Goal: Transaction & Acquisition: Register for event/course

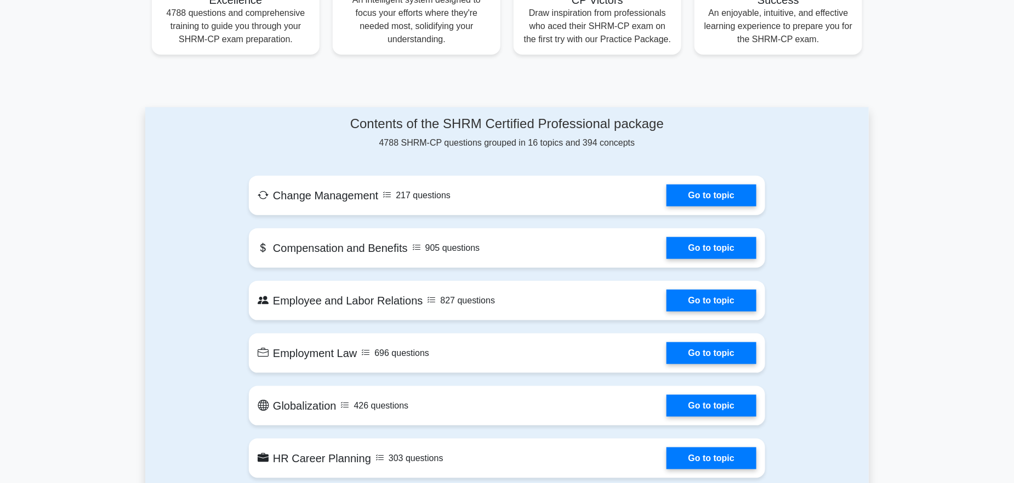
scroll to position [479, 0]
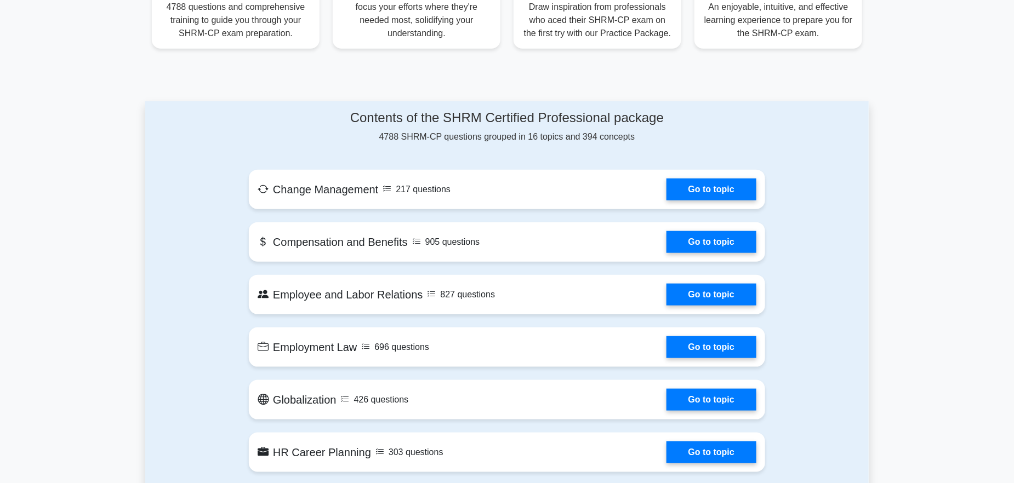
drag, startPoint x: 1018, startPoint y: 62, endPoint x: 1004, endPoint y: 139, distance: 78.0
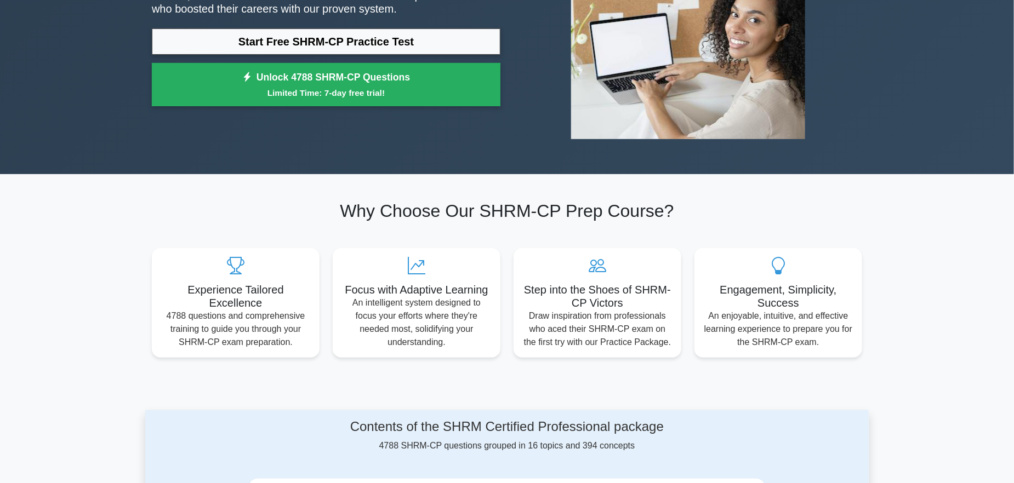
scroll to position [0, 0]
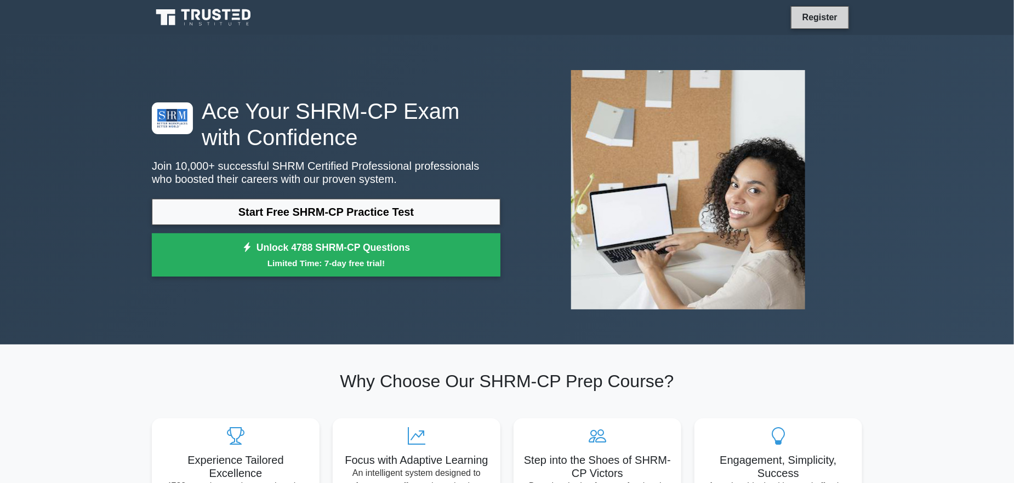
click at [812, 18] on link "Register" at bounding box center [820, 17] width 48 height 14
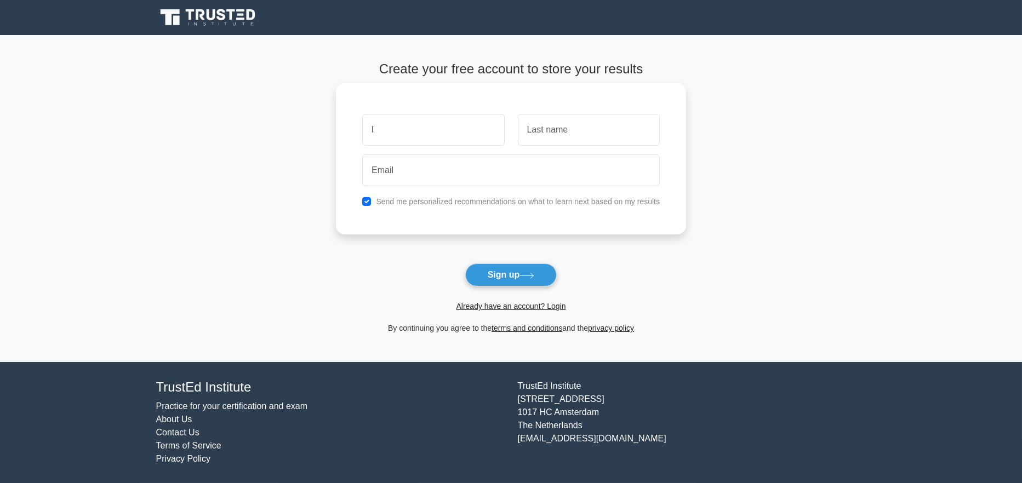
type input "Itunu"
click at [568, 130] on input "text" at bounding box center [589, 130] width 142 height 32
type input "Olu-ogunleye"
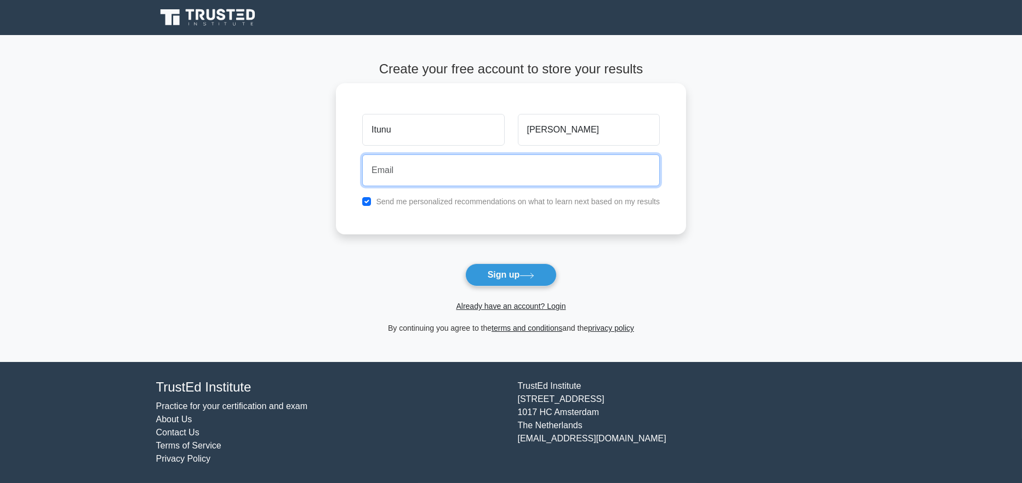
click at [454, 172] on input "email" at bounding box center [510, 171] width 297 height 32
type input "itunuleye@gmail.com"
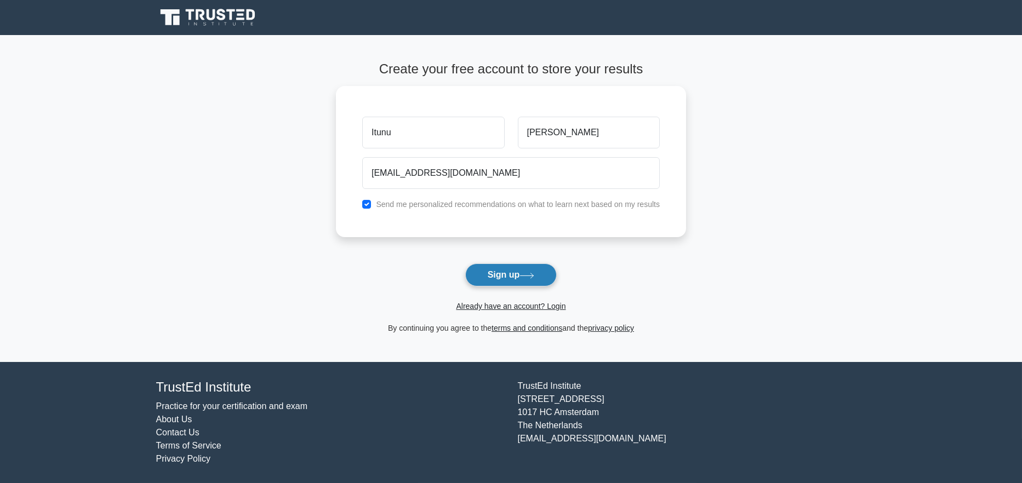
click at [494, 275] on button "Sign up" at bounding box center [511, 275] width 92 height 23
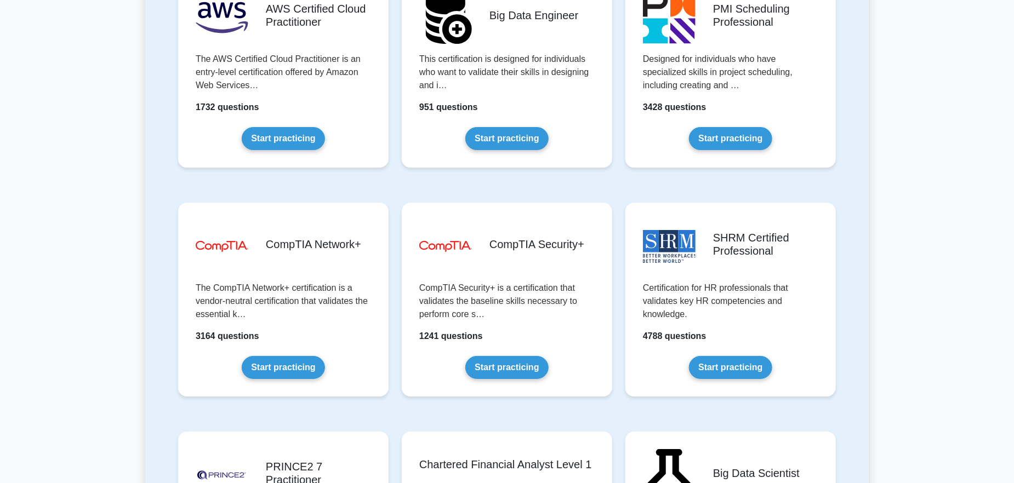
scroll to position [1902, 0]
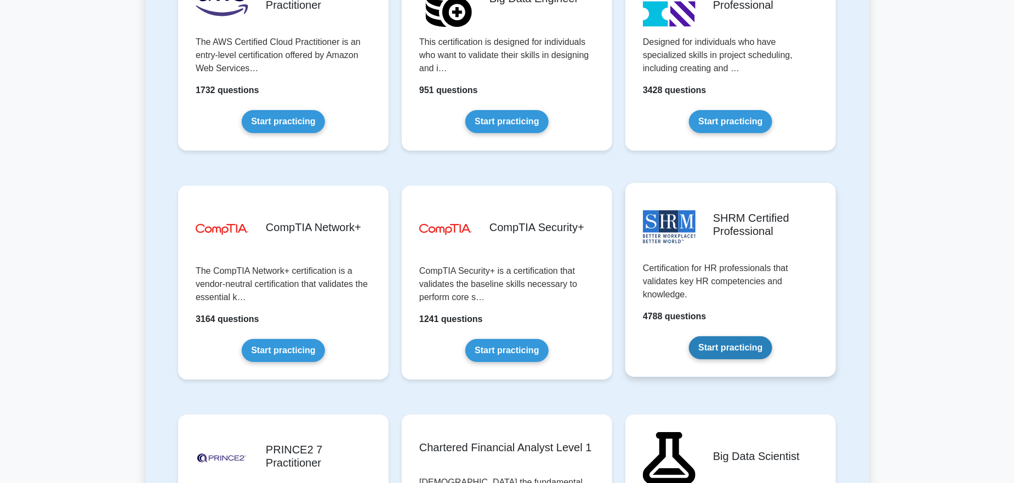
click at [728, 345] on link "Start practicing" at bounding box center [730, 347] width 83 height 23
